Goal: Navigation & Orientation: Find specific page/section

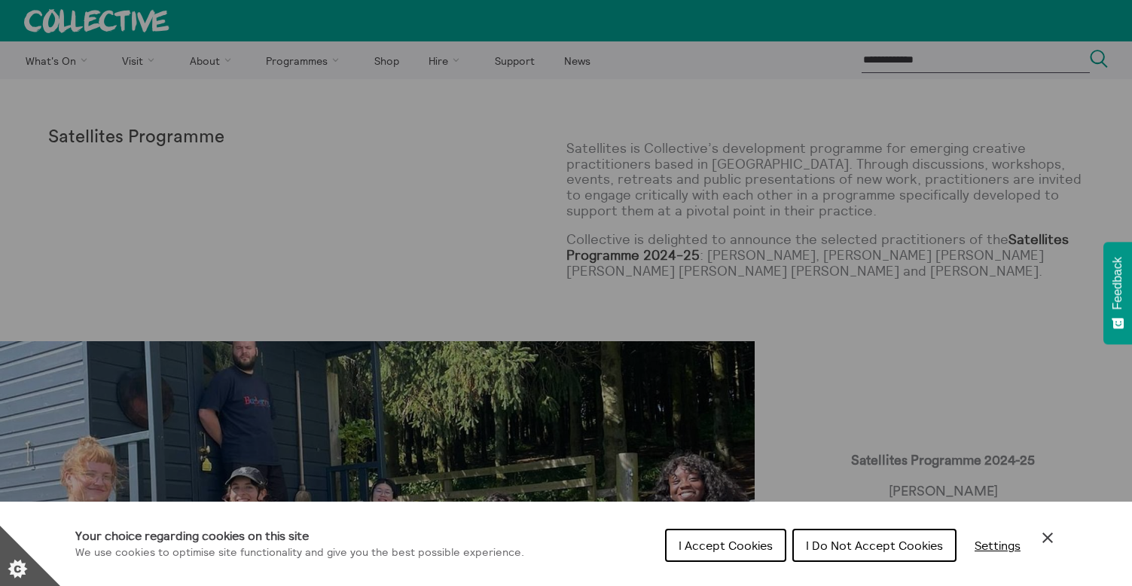
click at [739, 540] on span "I Accept Cookies" at bounding box center [725, 545] width 94 height 15
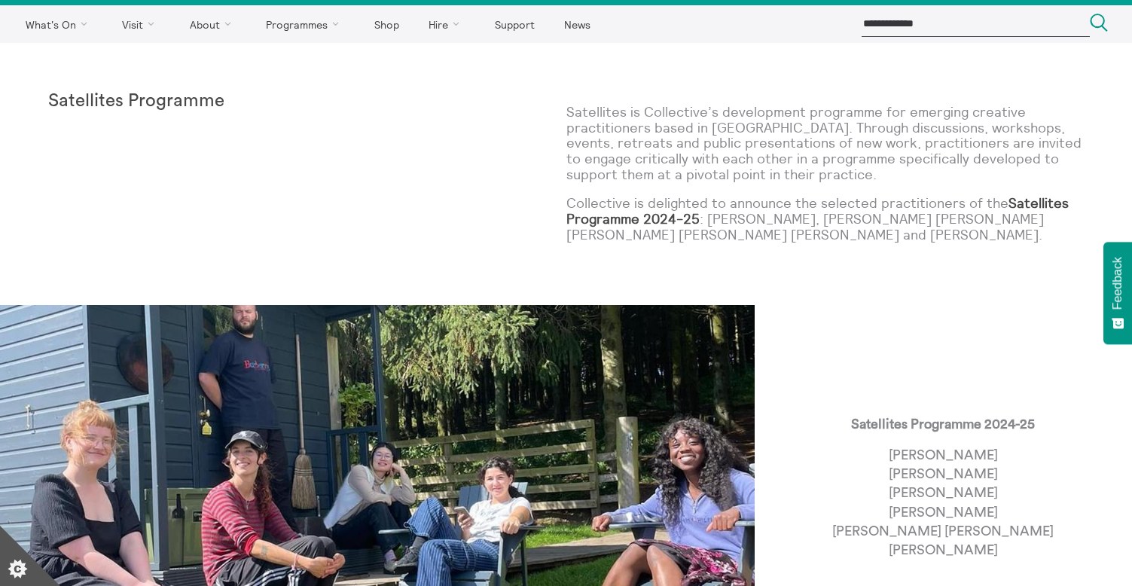
scroll to position [26, 0]
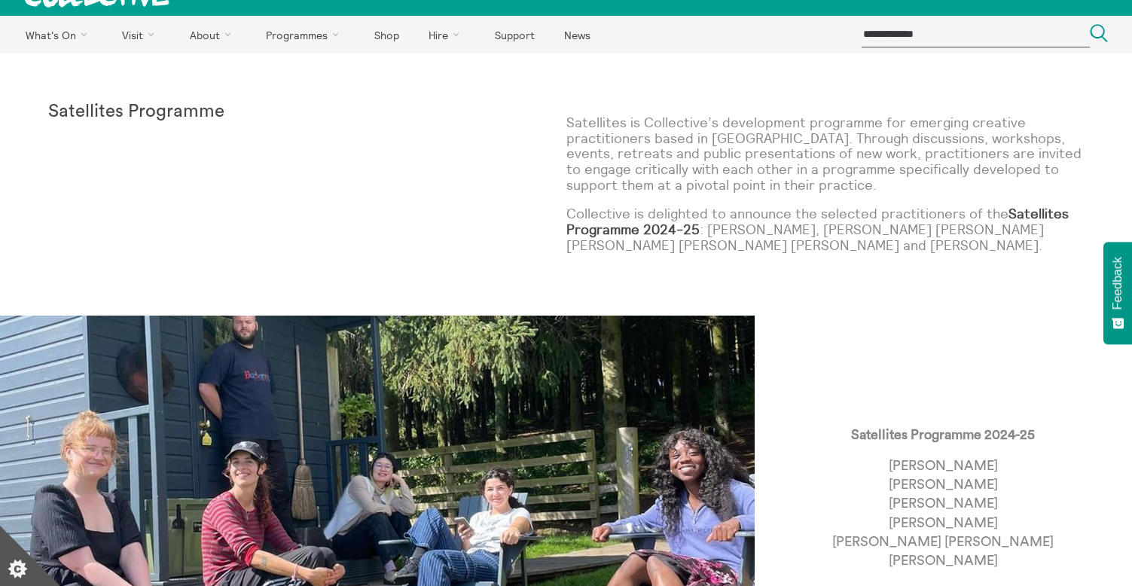
click at [707, 373] on img at bounding box center [377, 503] width 754 height 377
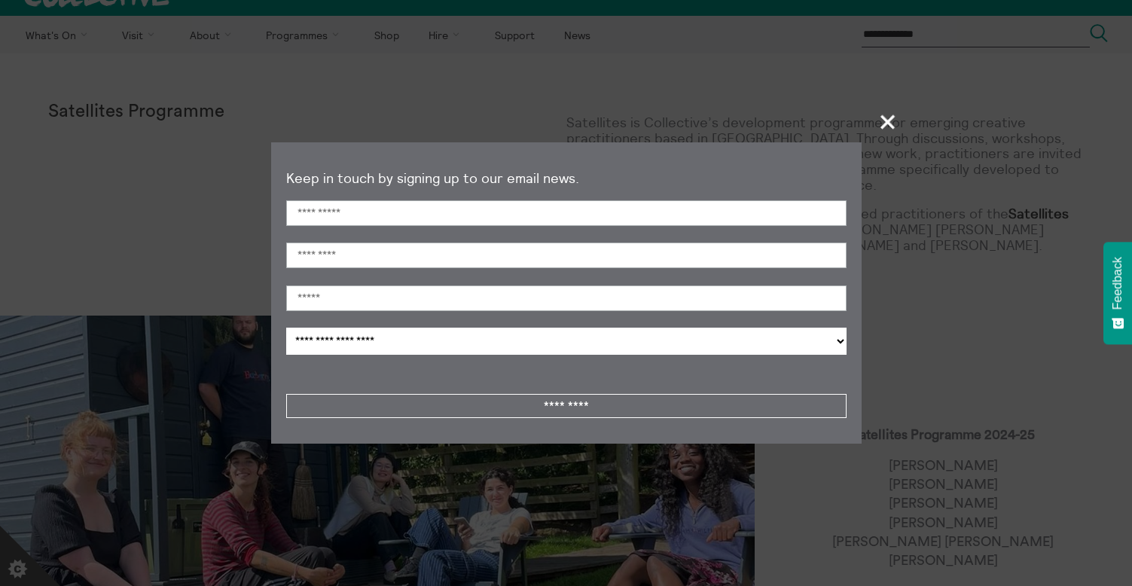
click at [893, 118] on span "+" at bounding box center [888, 121] width 44 height 44
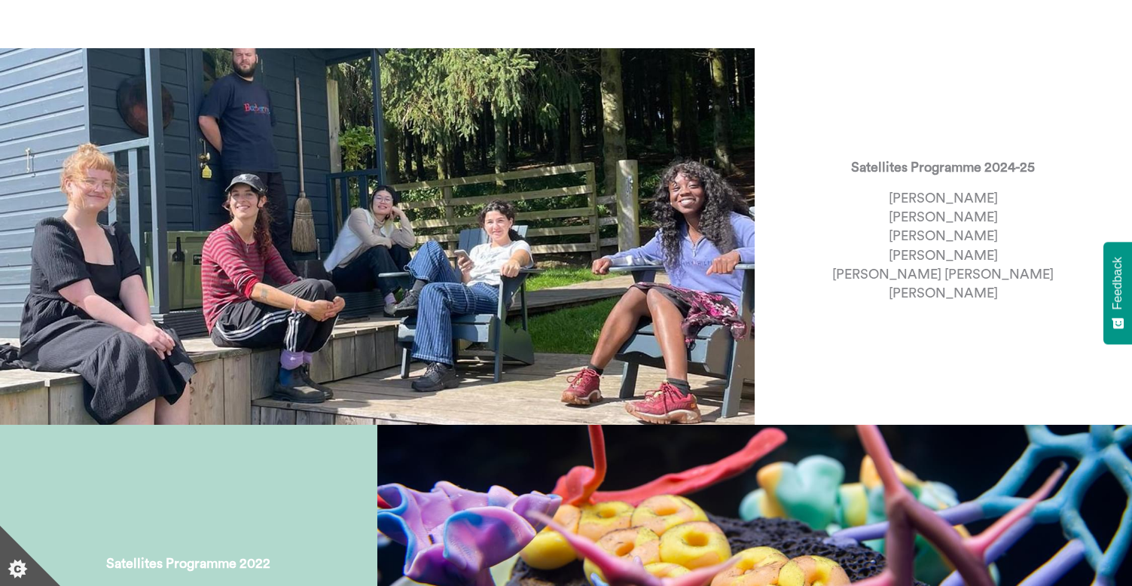
scroll to position [45, 0]
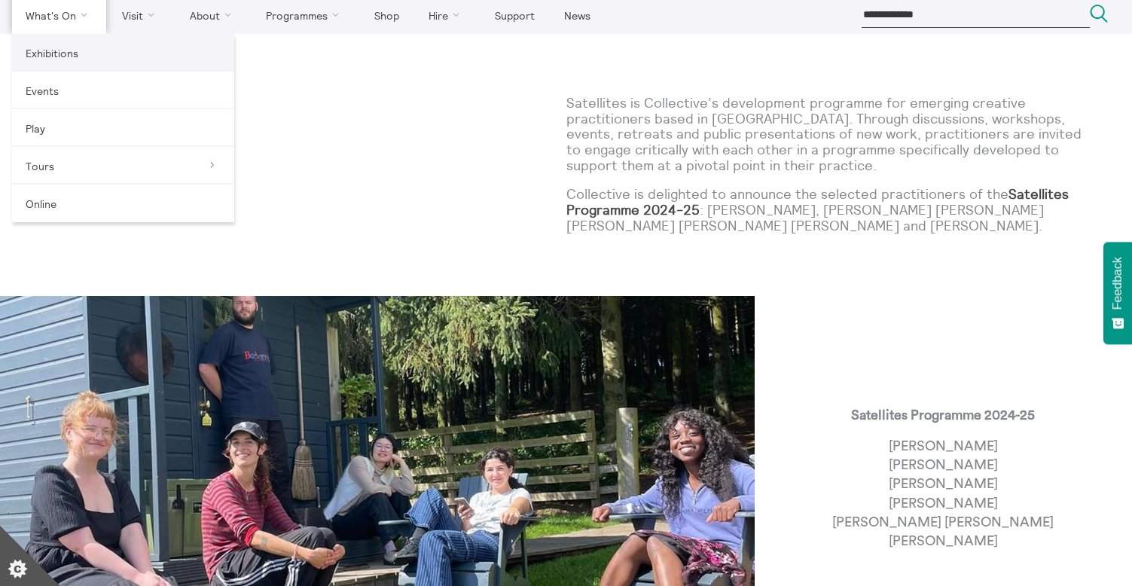
click at [62, 47] on link "Exhibitions" at bounding box center [123, 53] width 222 height 38
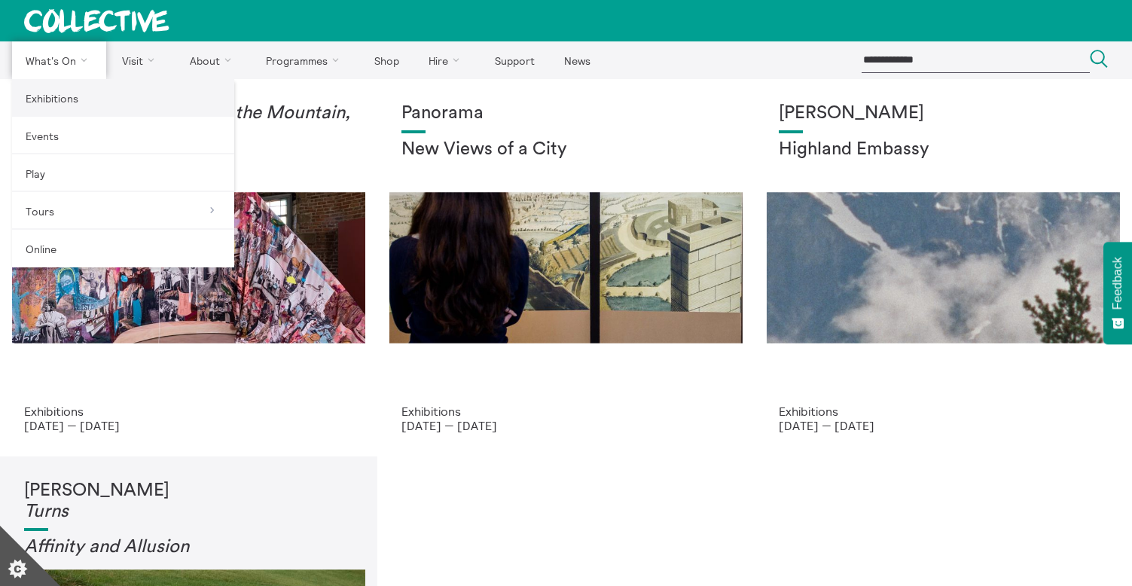
click at [65, 92] on link "Exhibitions" at bounding box center [123, 98] width 222 height 38
